Goal: Task Accomplishment & Management: Use online tool/utility

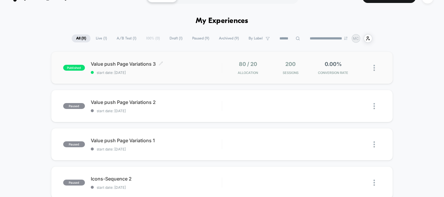
scroll to position [13, 0]
click at [162, 66] on span at bounding box center [161, 64] width 4 height 6
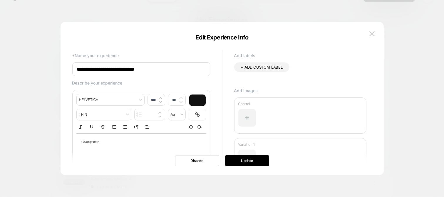
click at [435, 55] on div at bounding box center [222, 98] width 444 height 197
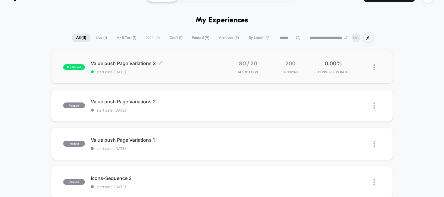
click at [191, 64] on span "Value push Page Variations 3 Click to edit experience details" at bounding box center [156, 63] width 131 height 6
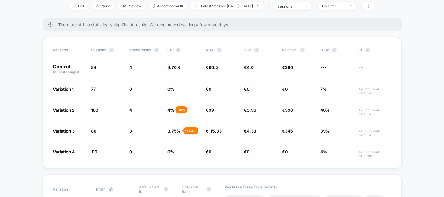
scroll to position [82, 0]
click at [48, 81] on div "Variation Sessions ? Transactions ? CR ? AOV ? PSV ? Revenue ? OTW ? CI ? Contr…" at bounding box center [222, 101] width 359 height 131
